Goal: Task Accomplishment & Management: Use online tool/utility

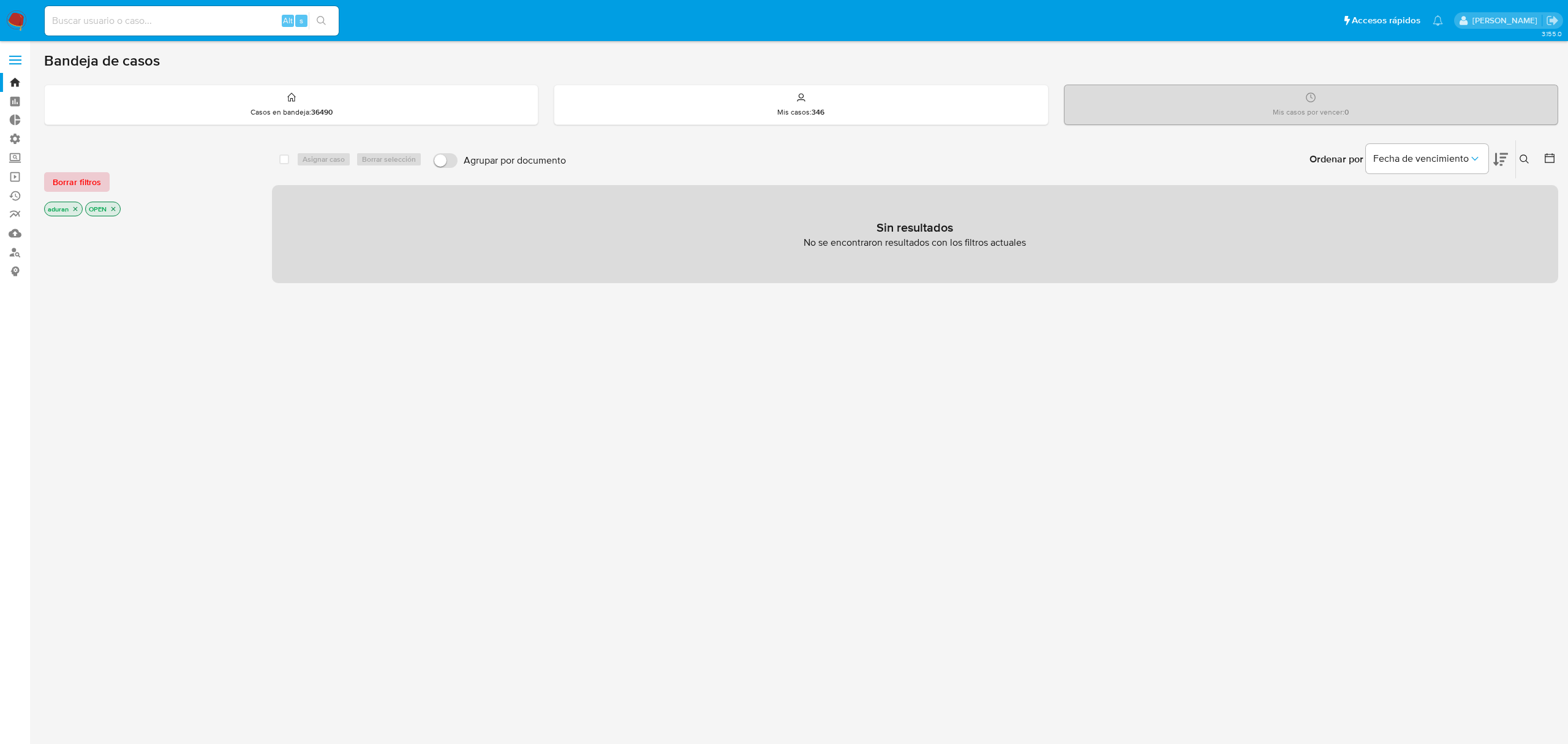
click at [74, 185] on span "Borrar filtros" at bounding box center [77, 182] width 48 height 17
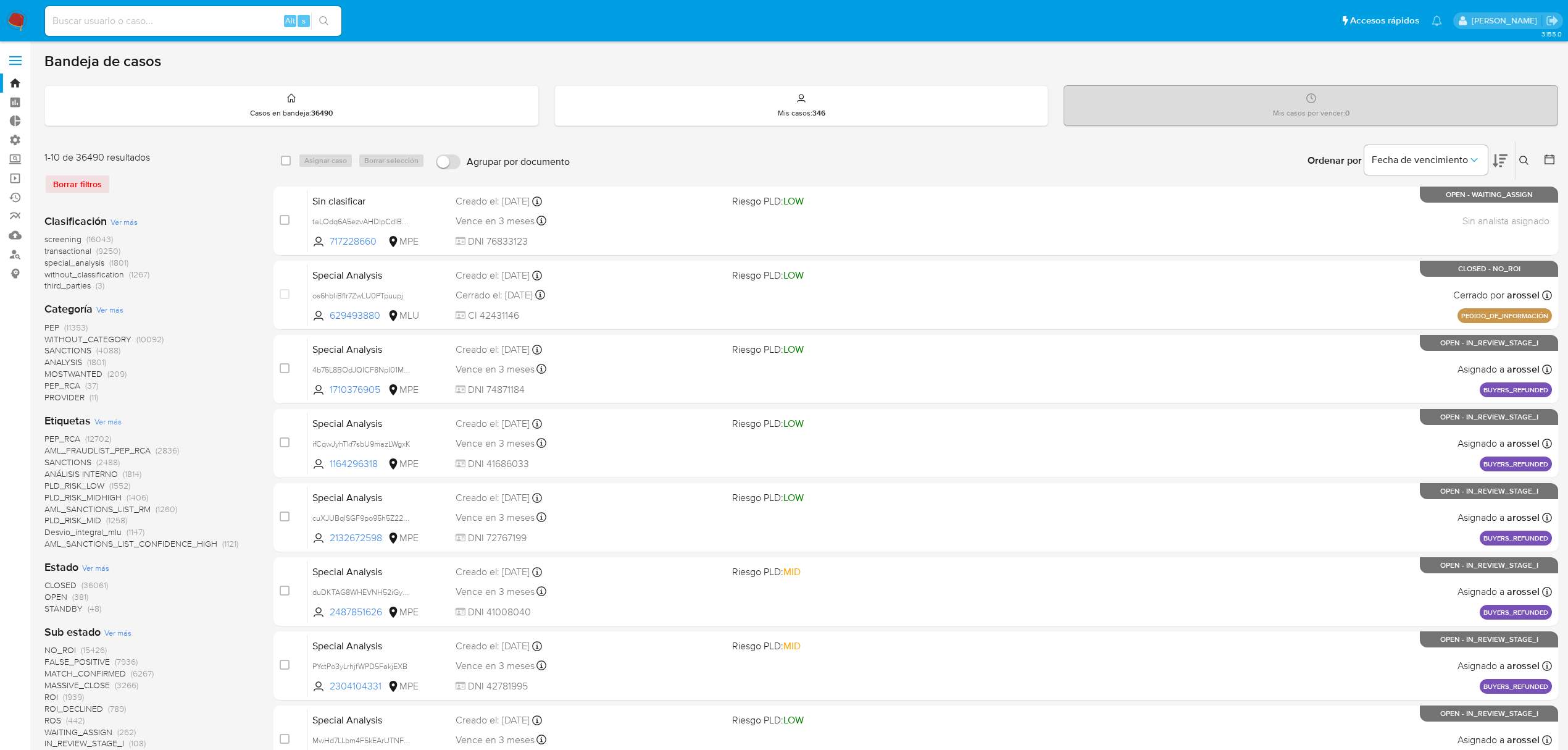
click at [102, 564] on span "Ver más" at bounding box center [96, 566] width 27 height 11
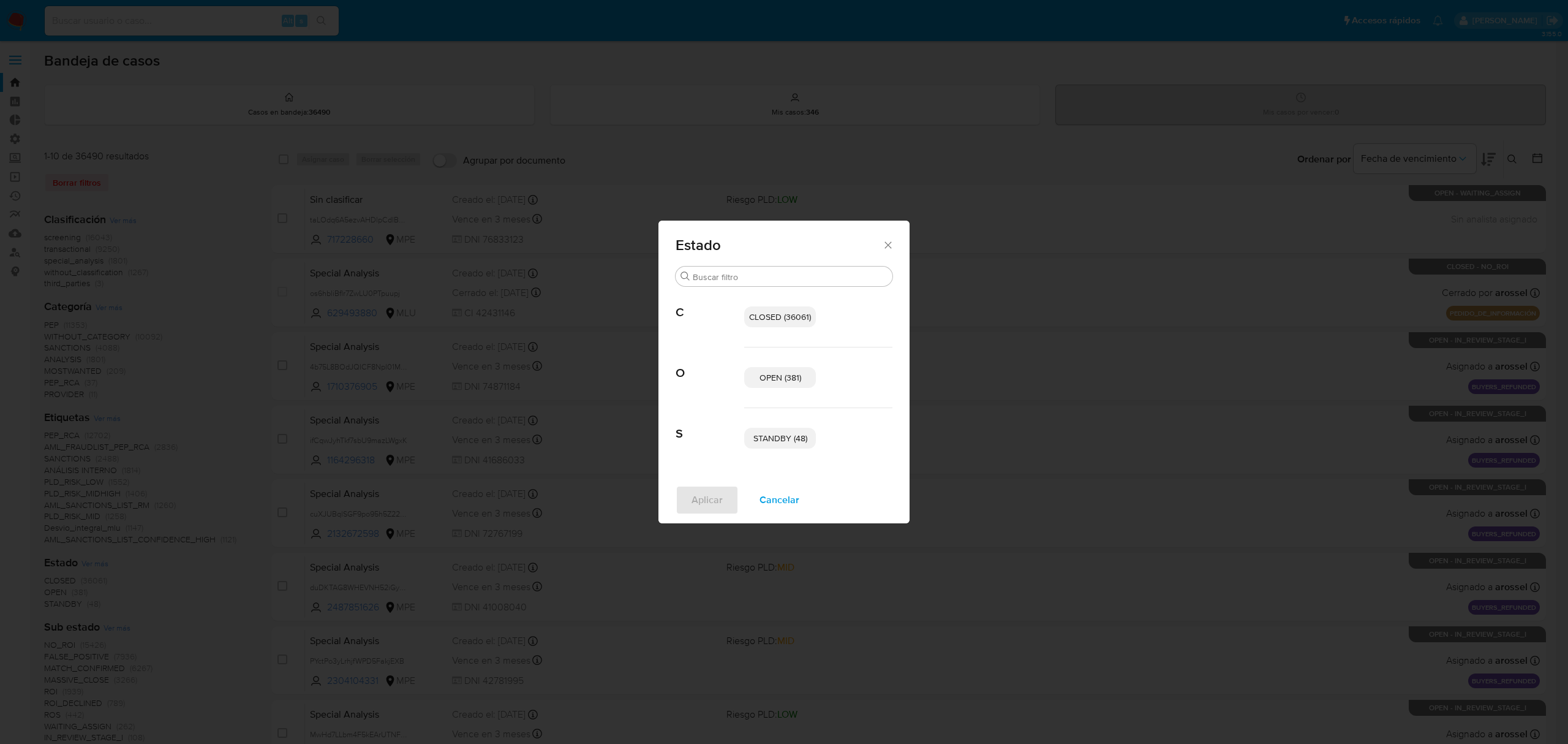
click at [777, 371] on span "OPEN (381)" at bounding box center [780, 377] width 41 height 13
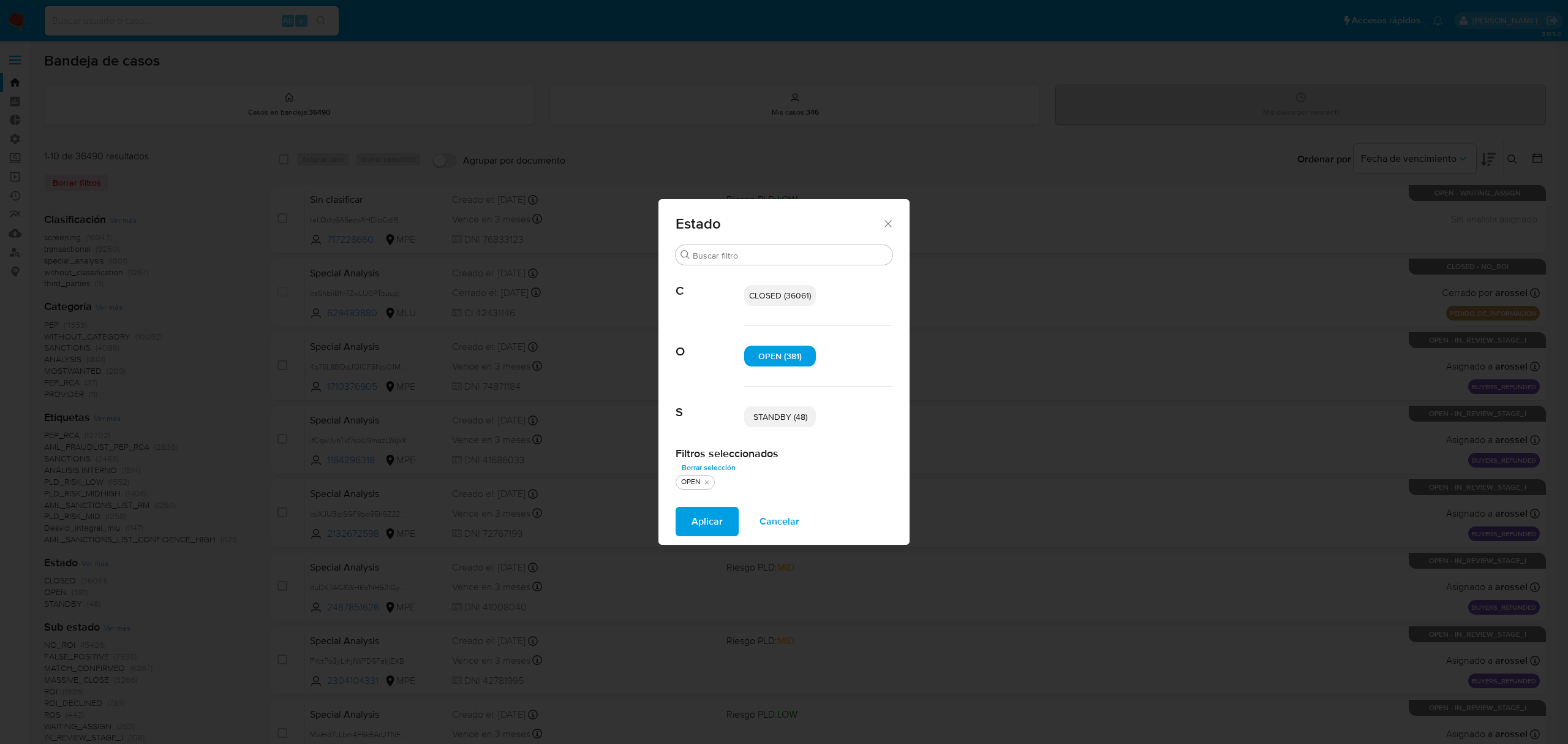
click at [777, 417] on span "STANDBY (48)" at bounding box center [781, 416] width 54 height 13
click at [710, 517] on span "Aplicar" at bounding box center [707, 521] width 31 height 27
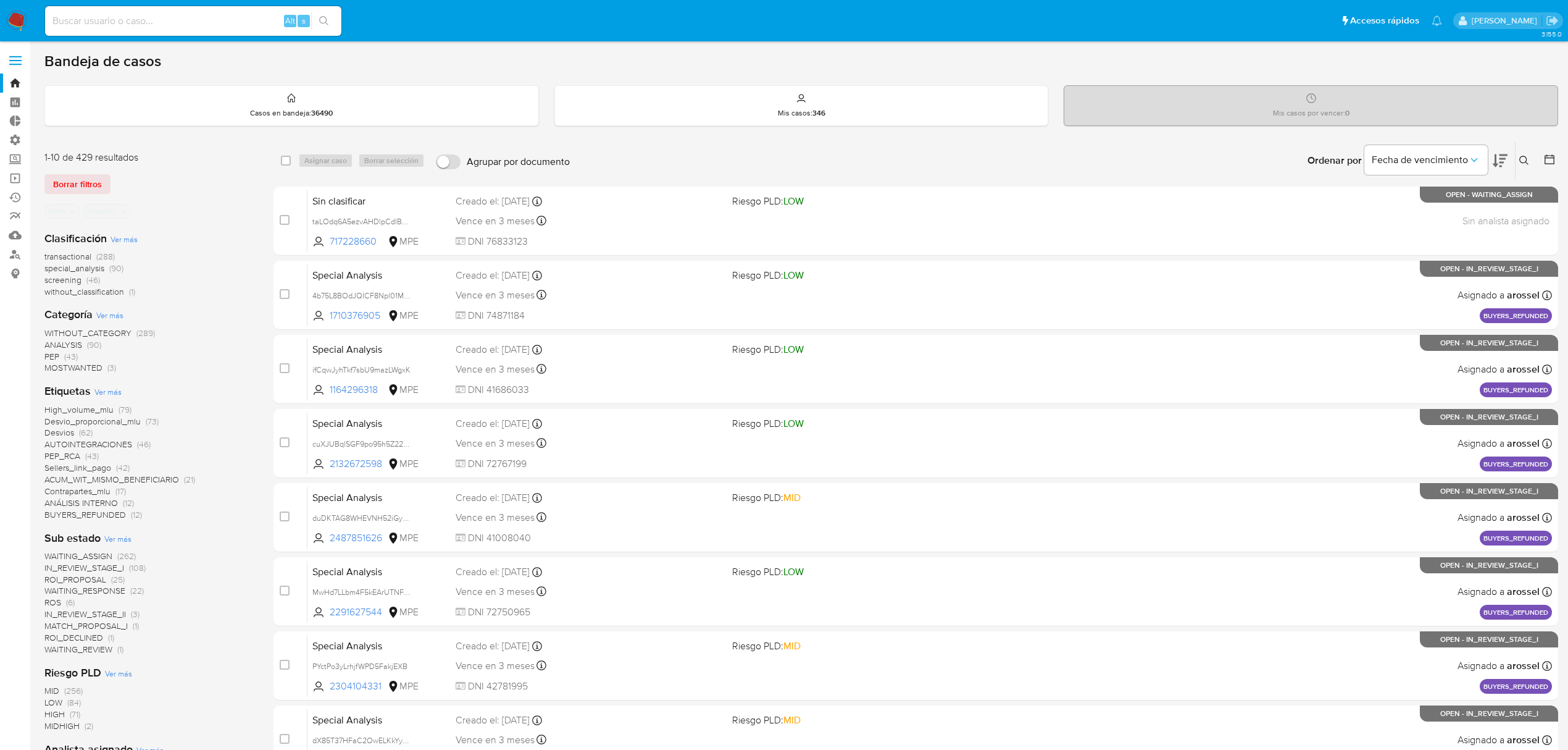
click at [68, 282] on span "screening" at bounding box center [63, 280] width 37 height 13
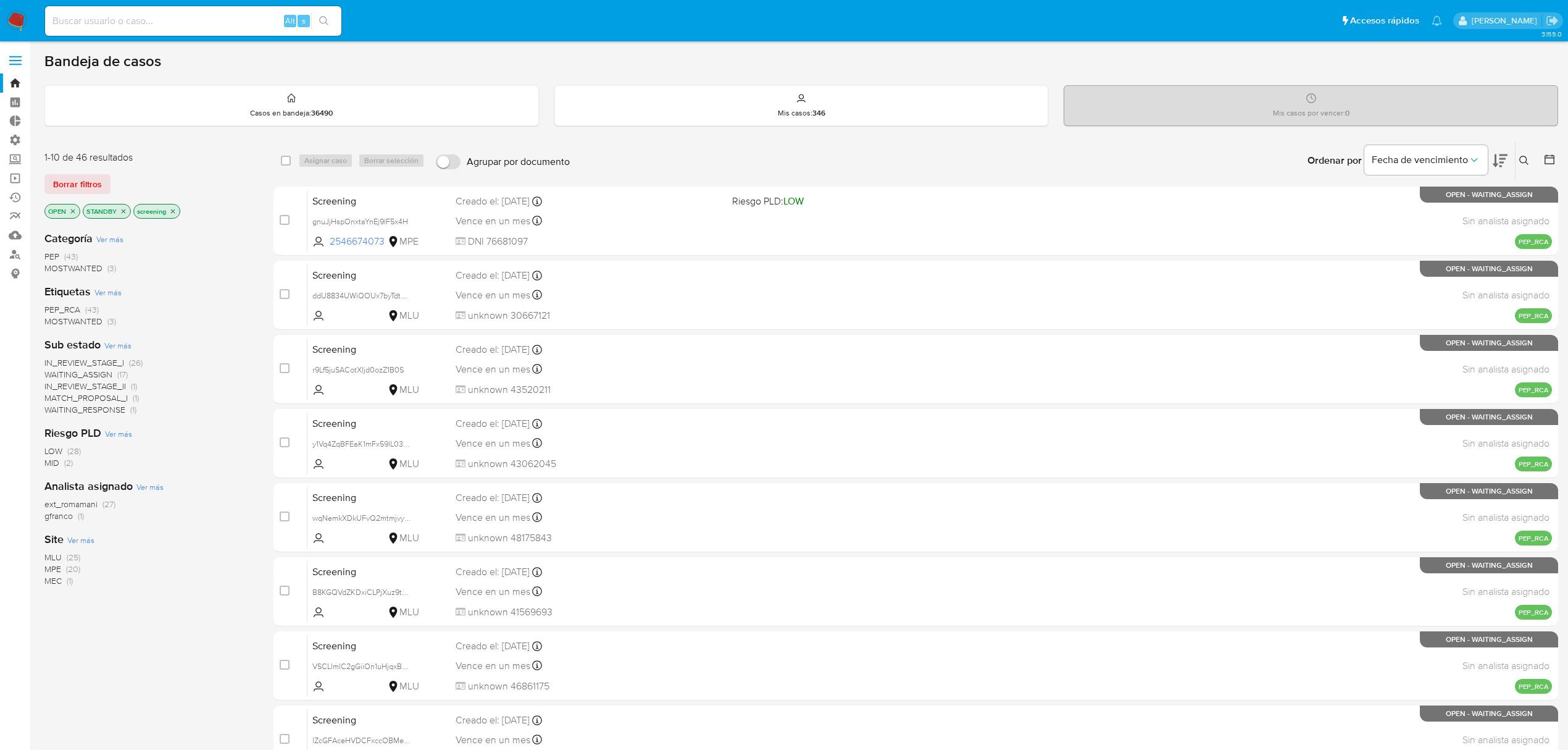
click at [105, 395] on span "MATCH_PROPOSAL_I" at bounding box center [86, 397] width 84 height 13
